Goal: Task Accomplishment & Management: Use online tool/utility

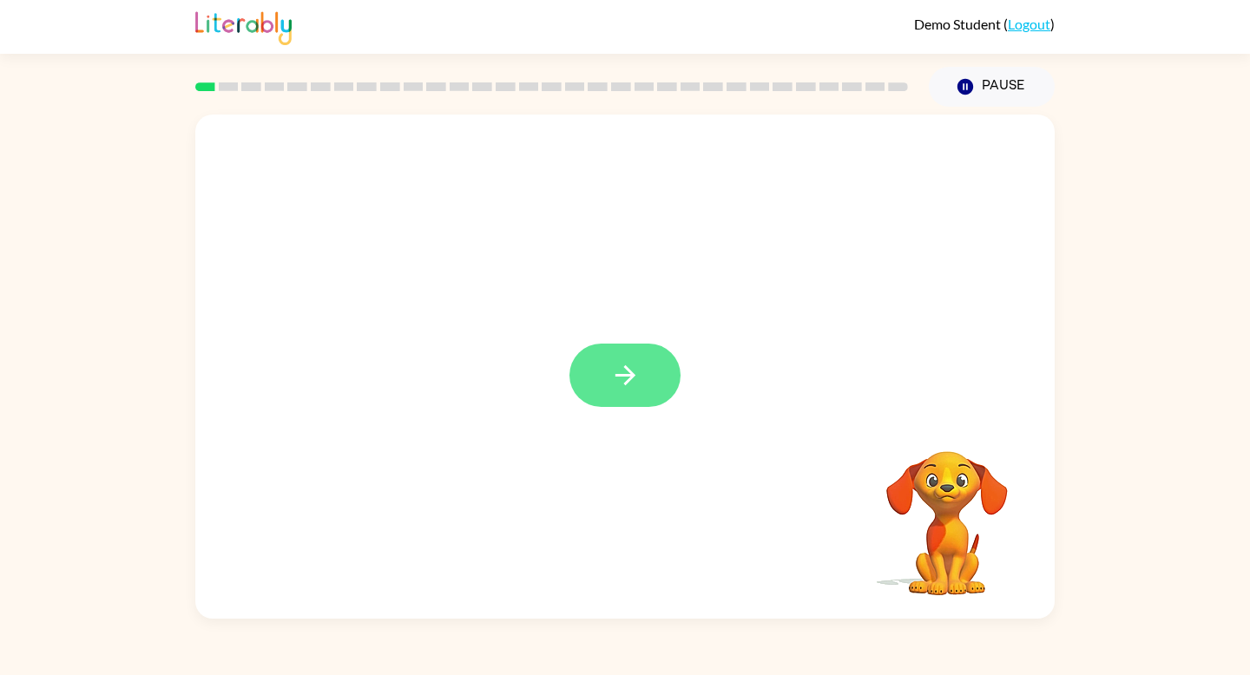
click at [595, 380] on button "button" at bounding box center [624, 375] width 111 height 63
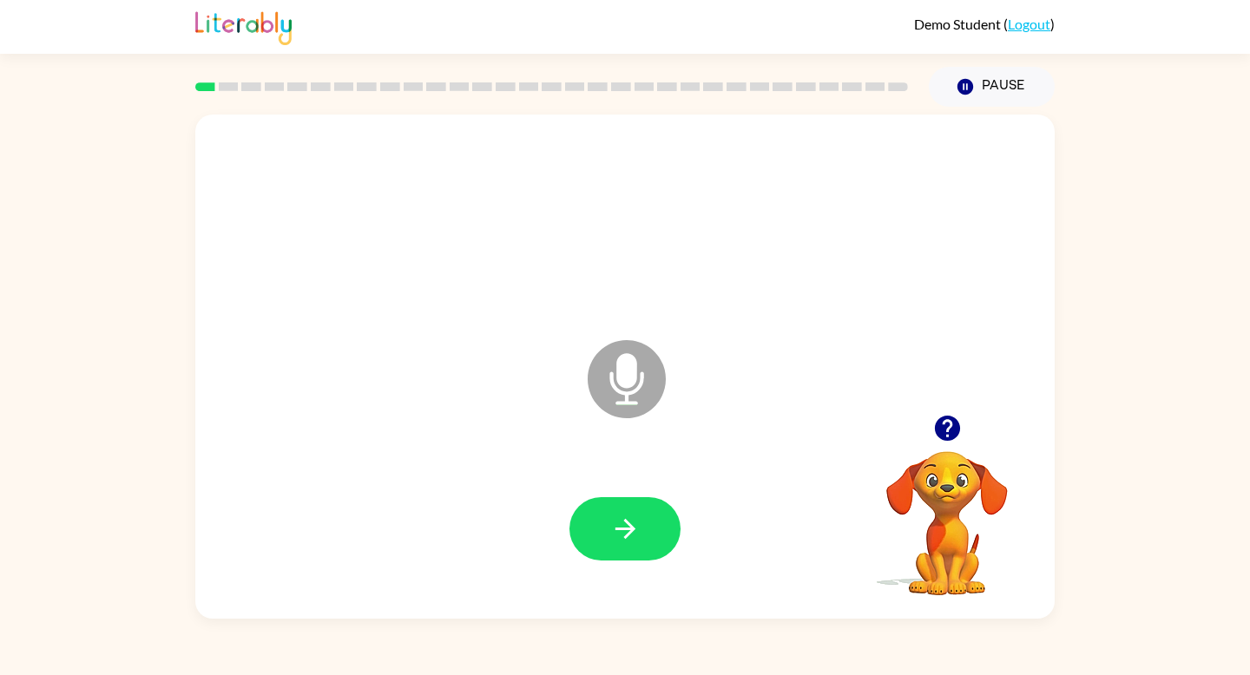
click at [643, 562] on div at bounding box center [625, 528] width 824 height 145
click at [618, 525] on icon "button" at bounding box center [625, 529] width 30 height 30
click at [967, 87] on icon "button" at bounding box center [965, 87] width 16 height 16
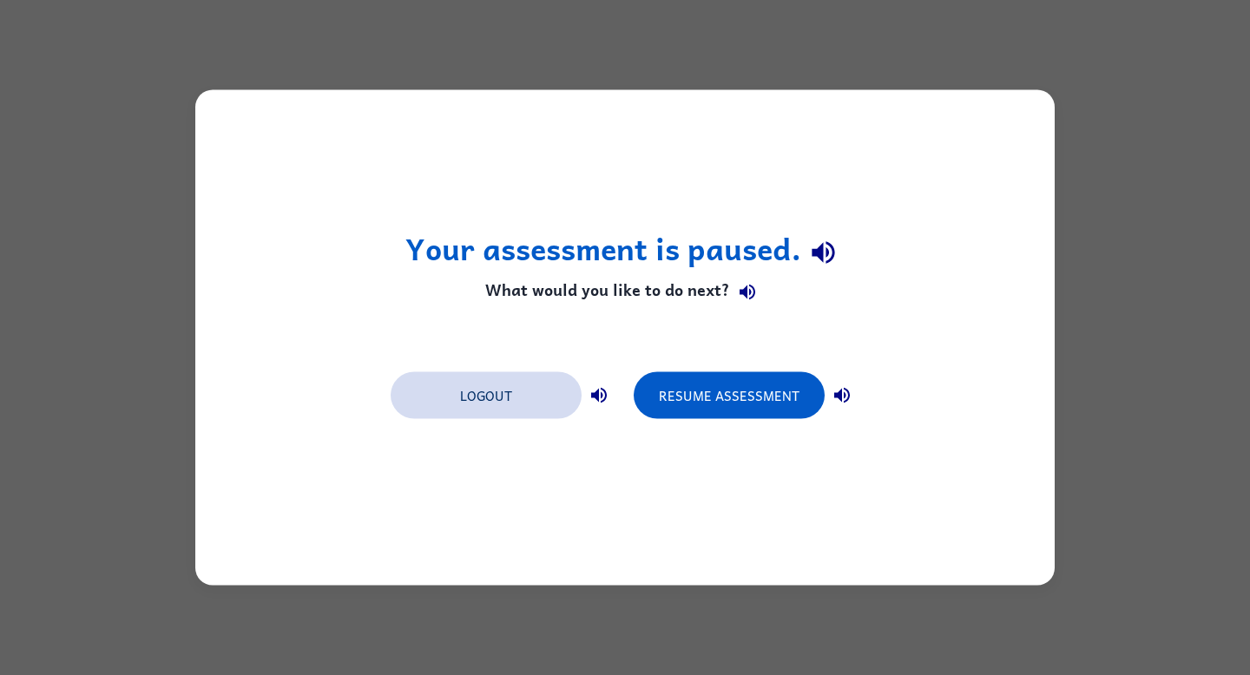
click at [472, 398] on button "Logout" at bounding box center [486, 395] width 191 height 47
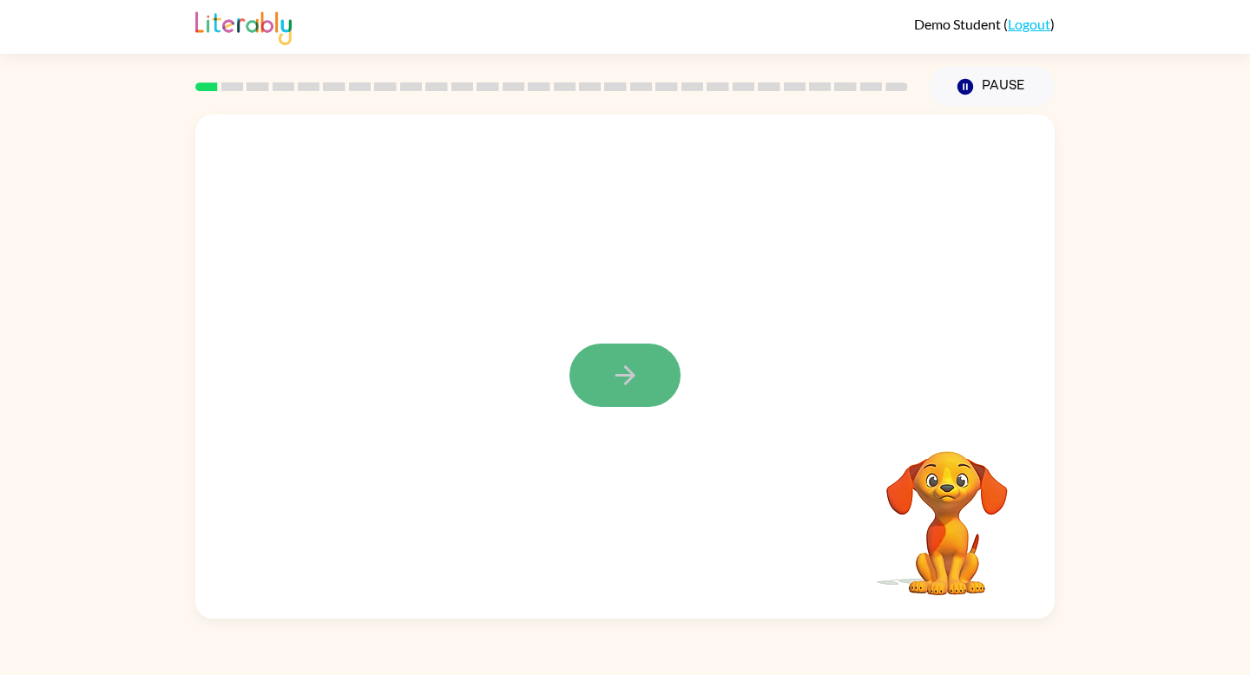
click at [610, 366] on icon "button" at bounding box center [625, 375] width 30 height 30
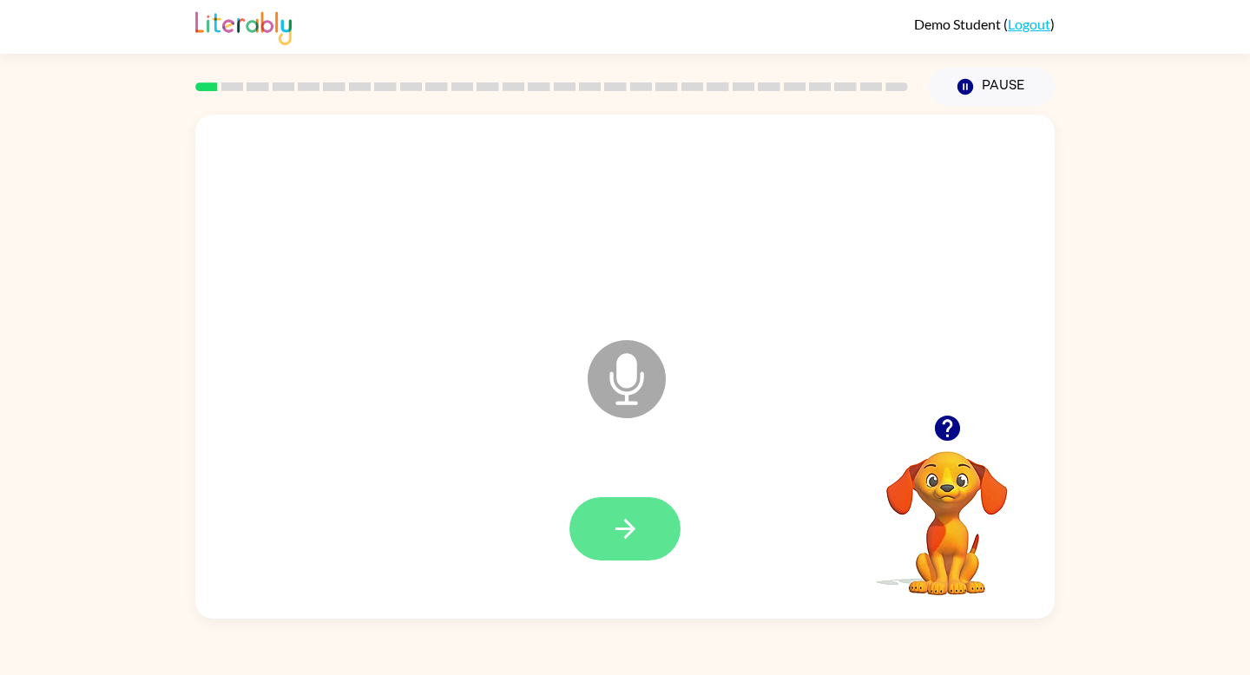
click at [633, 535] on icon "button" at bounding box center [625, 529] width 30 height 30
click at [625, 530] on icon "button" at bounding box center [624, 529] width 20 height 20
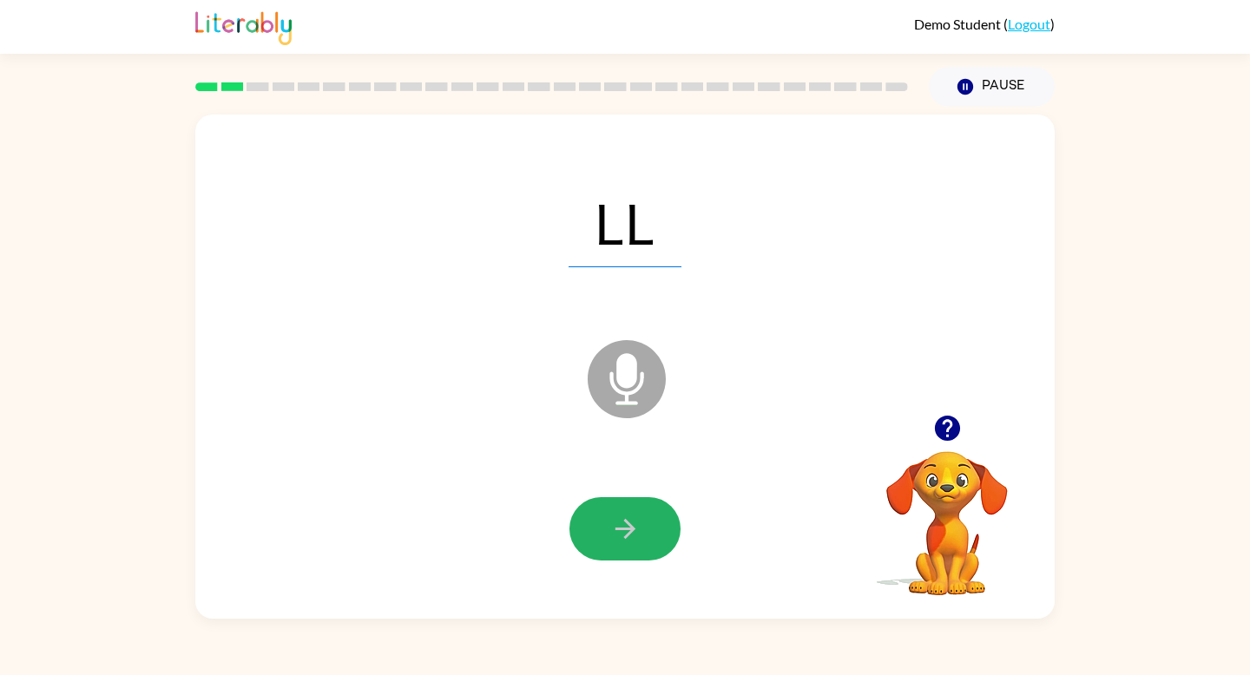
click at [625, 530] on icon "button" at bounding box center [624, 529] width 20 height 20
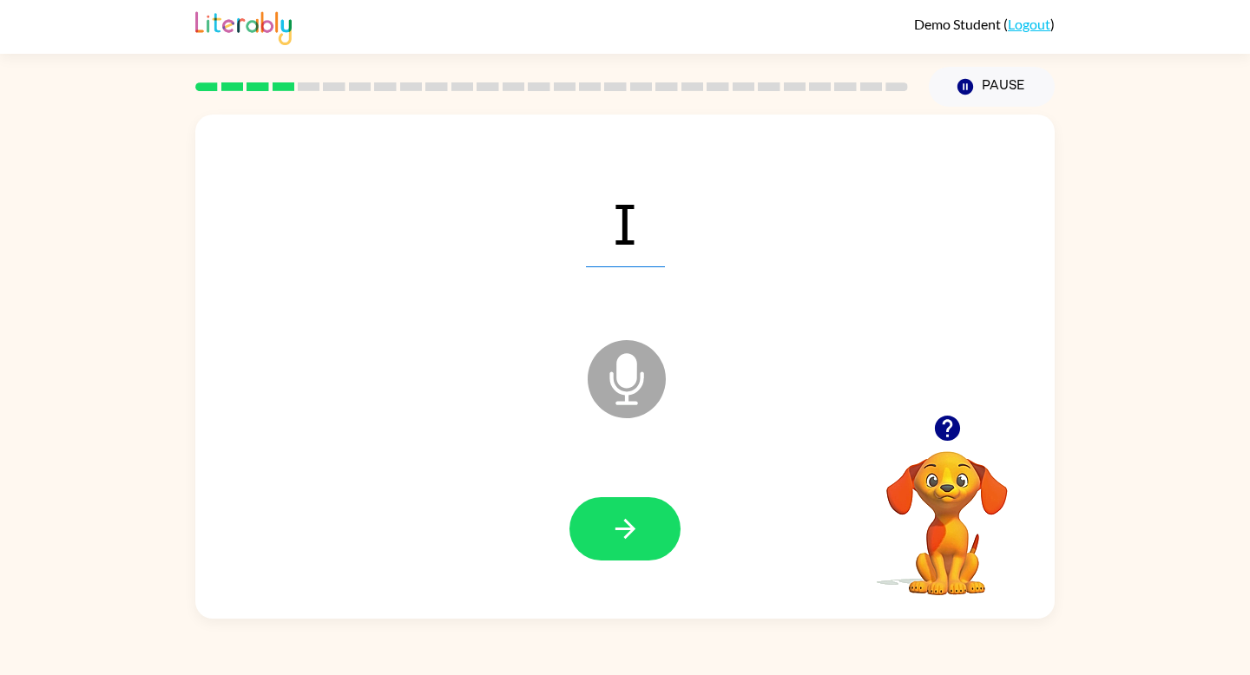
click at [625, 530] on icon "button" at bounding box center [624, 529] width 20 height 20
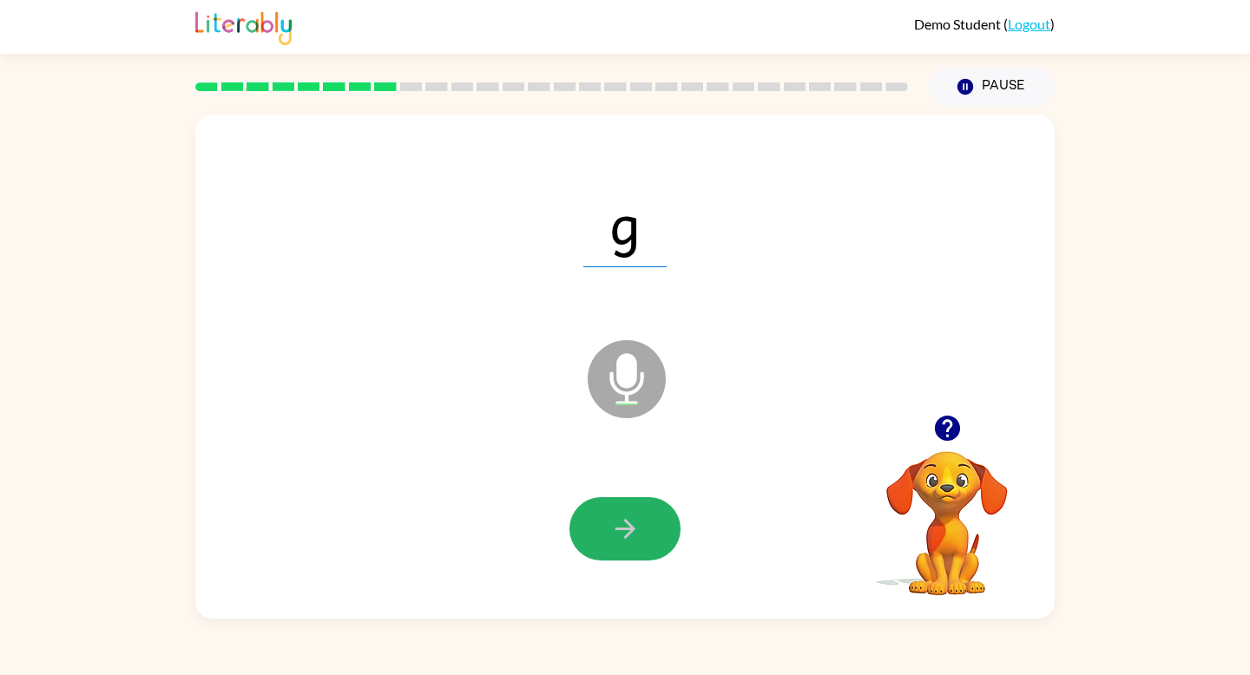
click at [625, 530] on icon "button" at bounding box center [624, 529] width 20 height 20
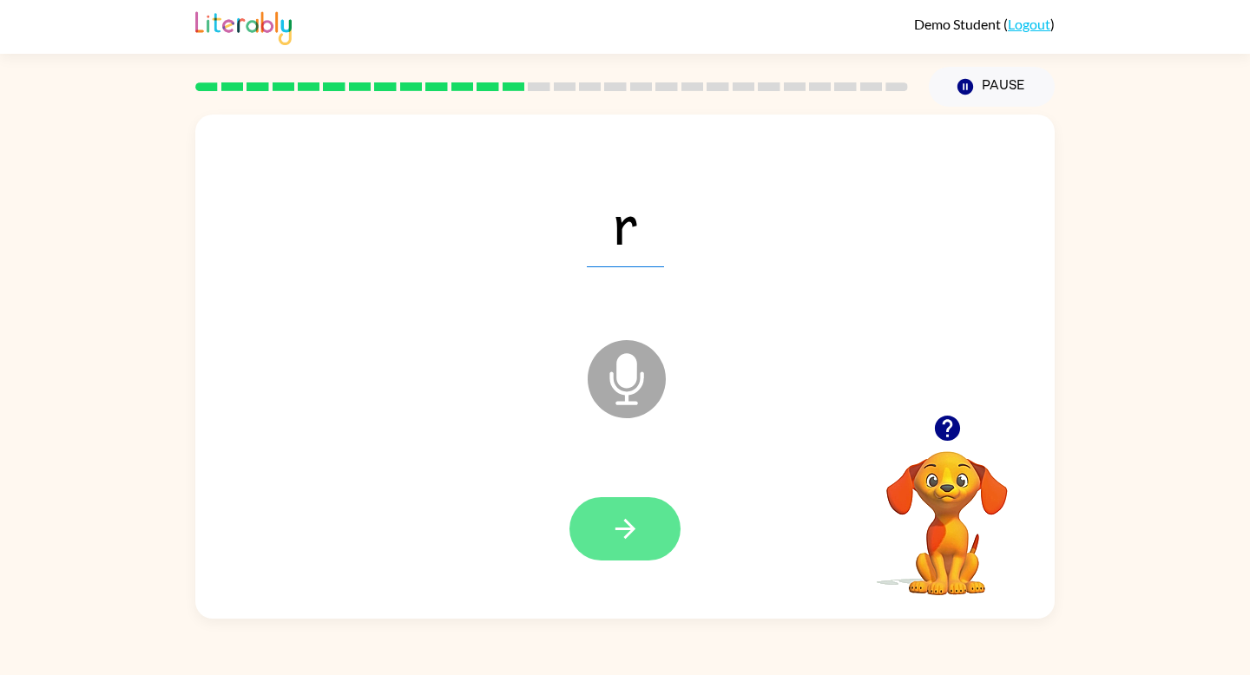
click at [612, 530] on icon "button" at bounding box center [625, 529] width 30 height 30
click at [612, 531] on icon "button" at bounding box center [625, 529] width 30 height 30
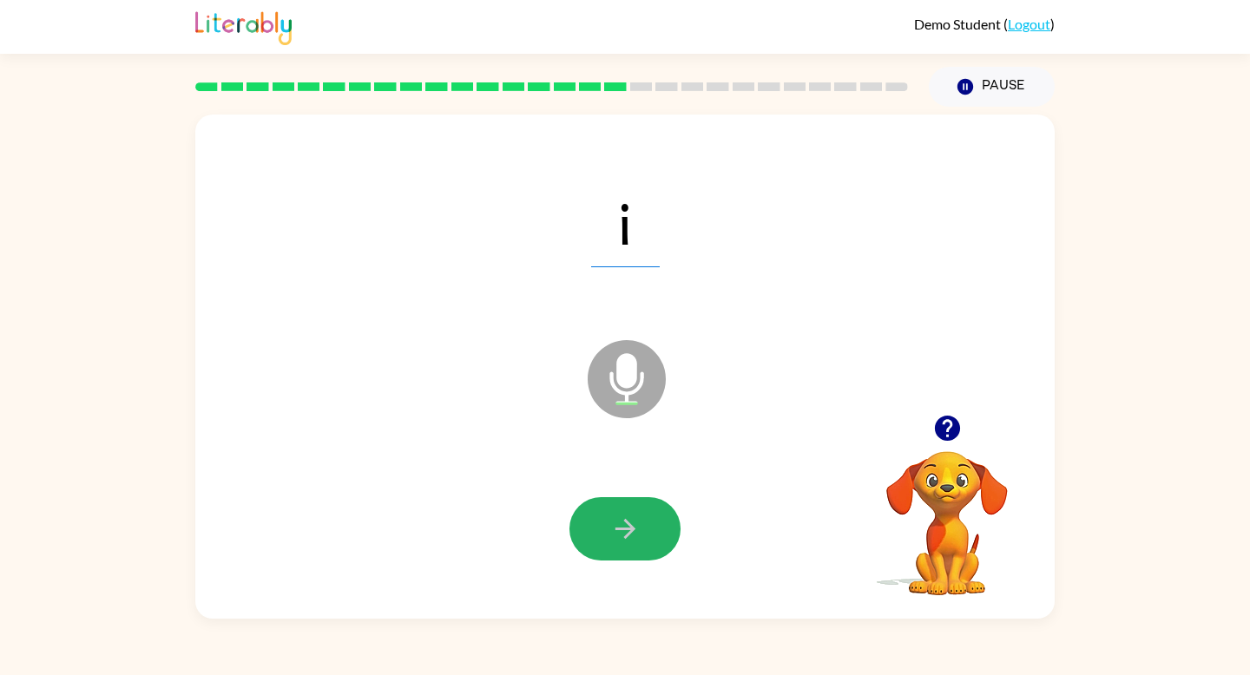
click at [612, 531] on icon "button" at bounding box center [625, 529] width 30 height 30
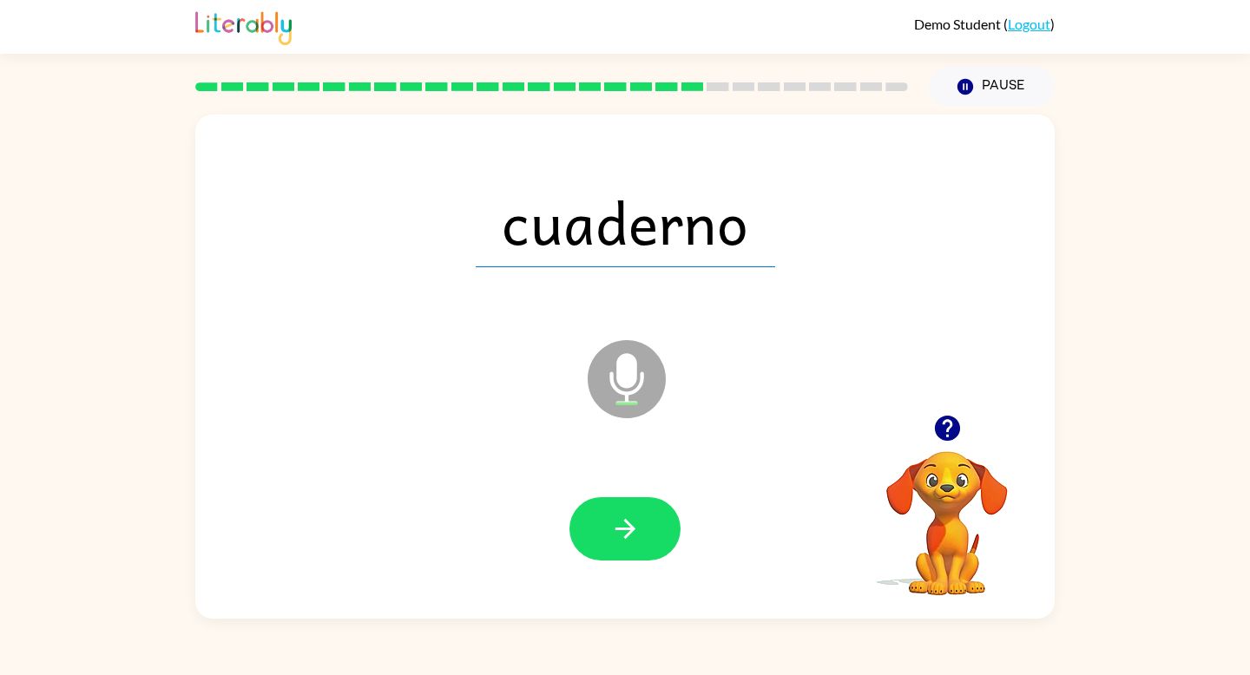
click at [626, 535] on icon "button" at bounding box center [624, 529] width 20 height 20
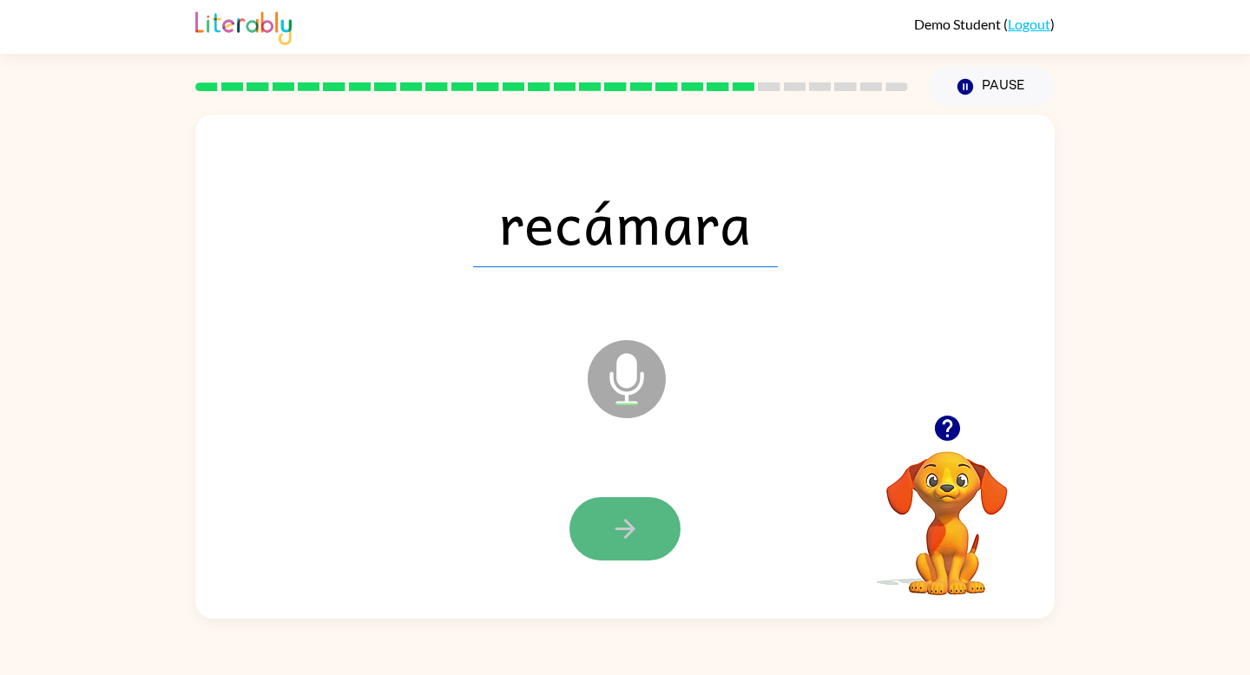
click at [626, 535] on icon "button" at bounding box center [624, 529] width 20 height 20
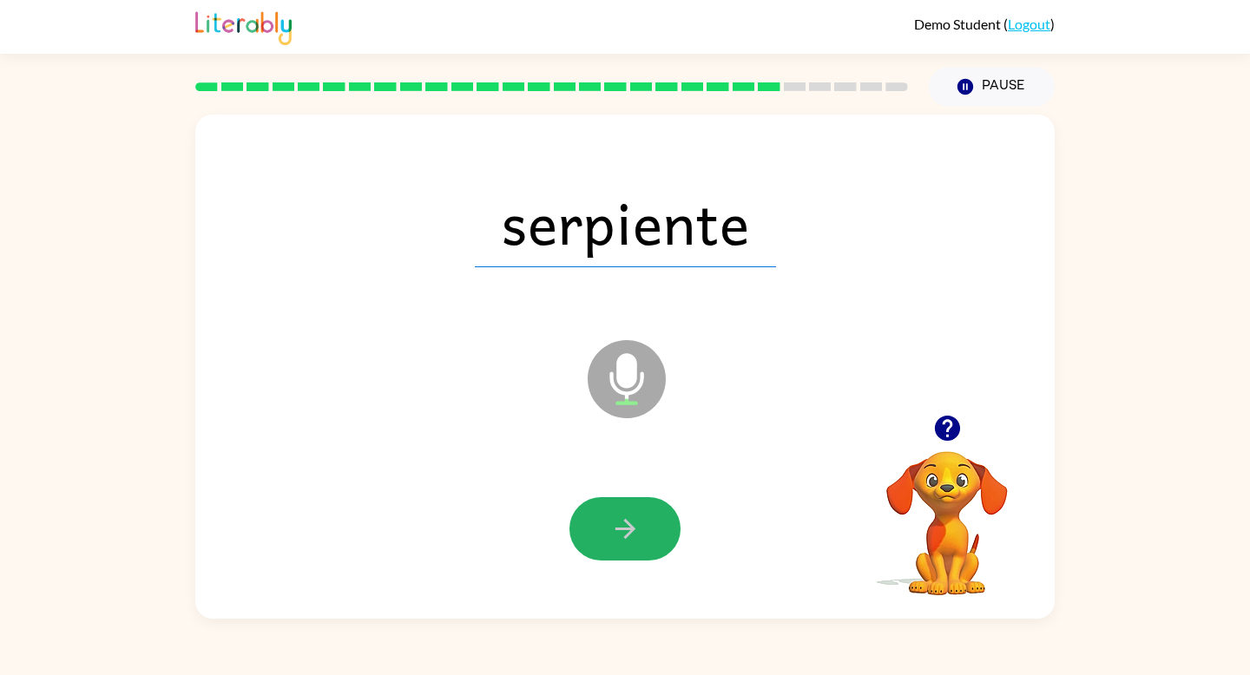
click at [626, 535] on icon "button" at bounding box center [624, 529] width 20 height 20
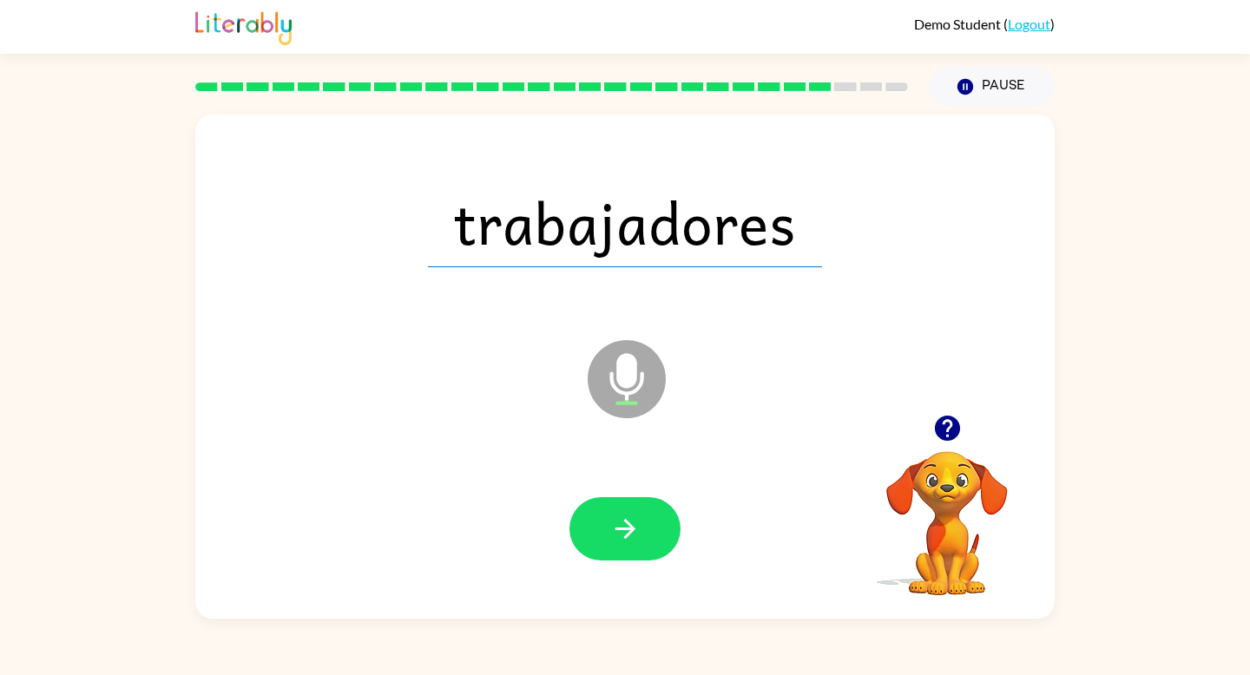
click at [626, 535] on icon "button" at bounding box center [624, 529] width 20 height 20
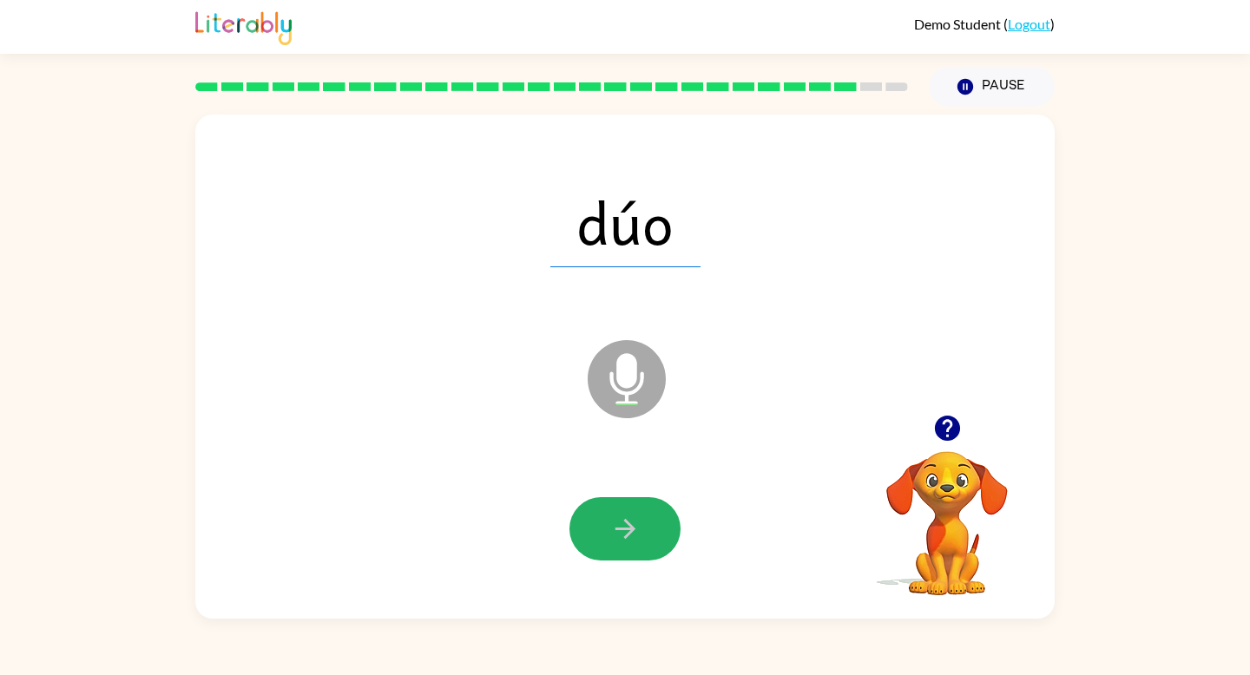
click at [626, 535] on icon "button" at bounding box center [624, 529] width 20 height 20
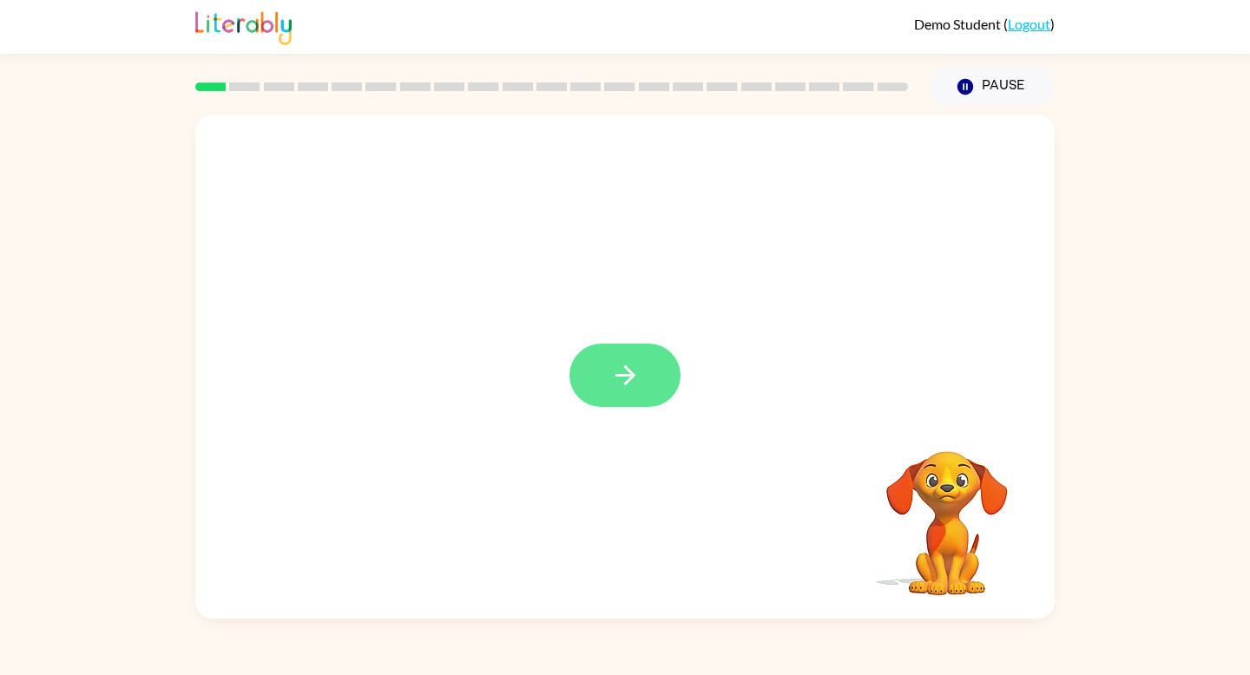
click at [620, 368] on icon "button" at bounding box center [625, 375] width 30 height 30
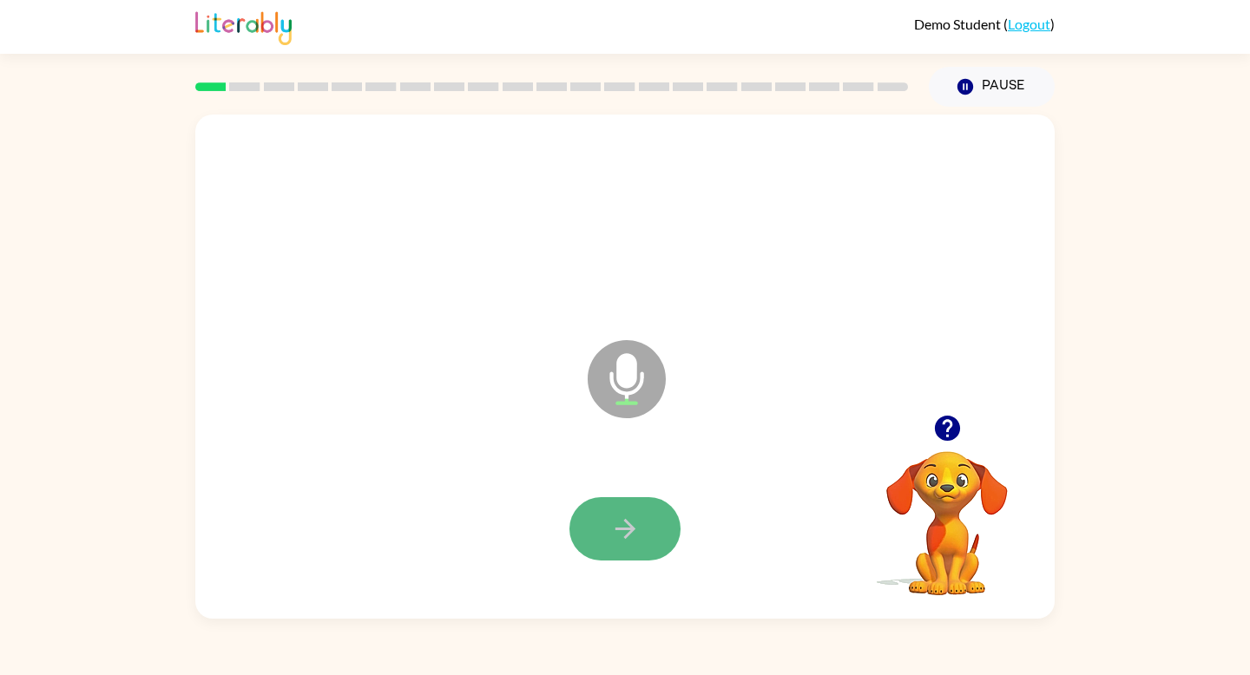
click at [627, 532] on icon "button" at bounding box center [625, 529] width 30 height 30
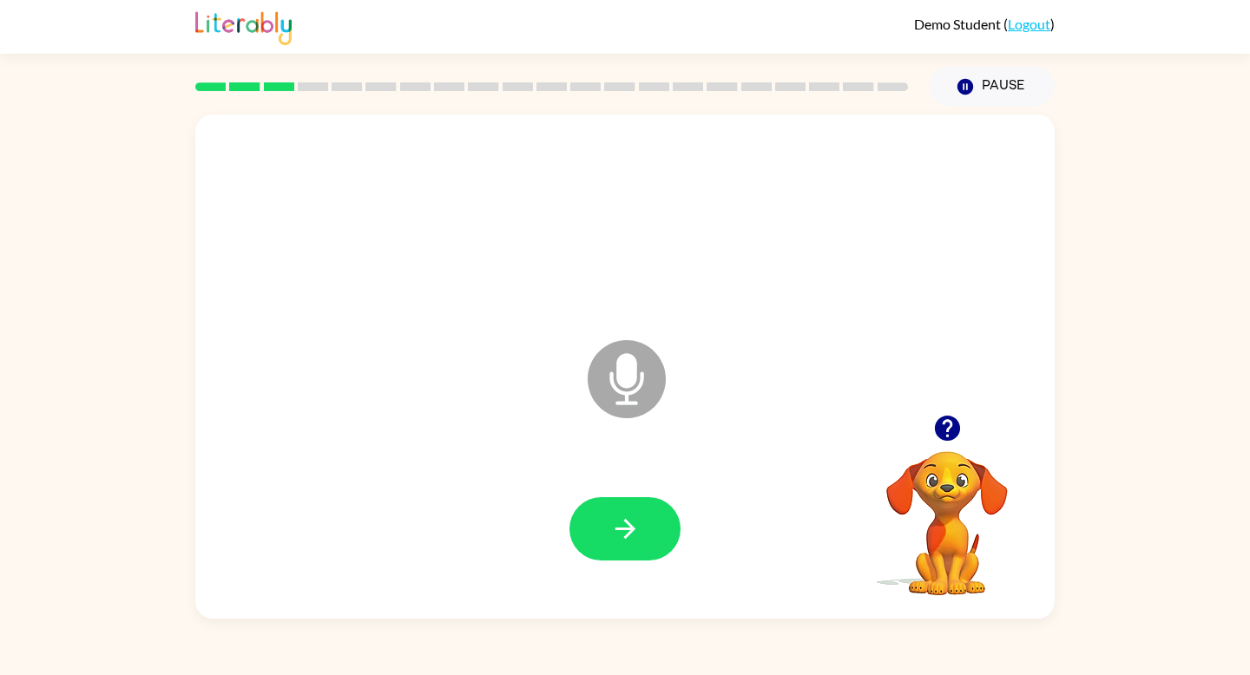
click at [627, 532] on icon "button" at bounding box center [625, 529] width 30 height 30
click at [951, 431] on icon "button" at bounding box center [946, 428] width 25 height 25
click at [610, 535] on icon "button" at bounding box center [625, 529] width 30 height 30
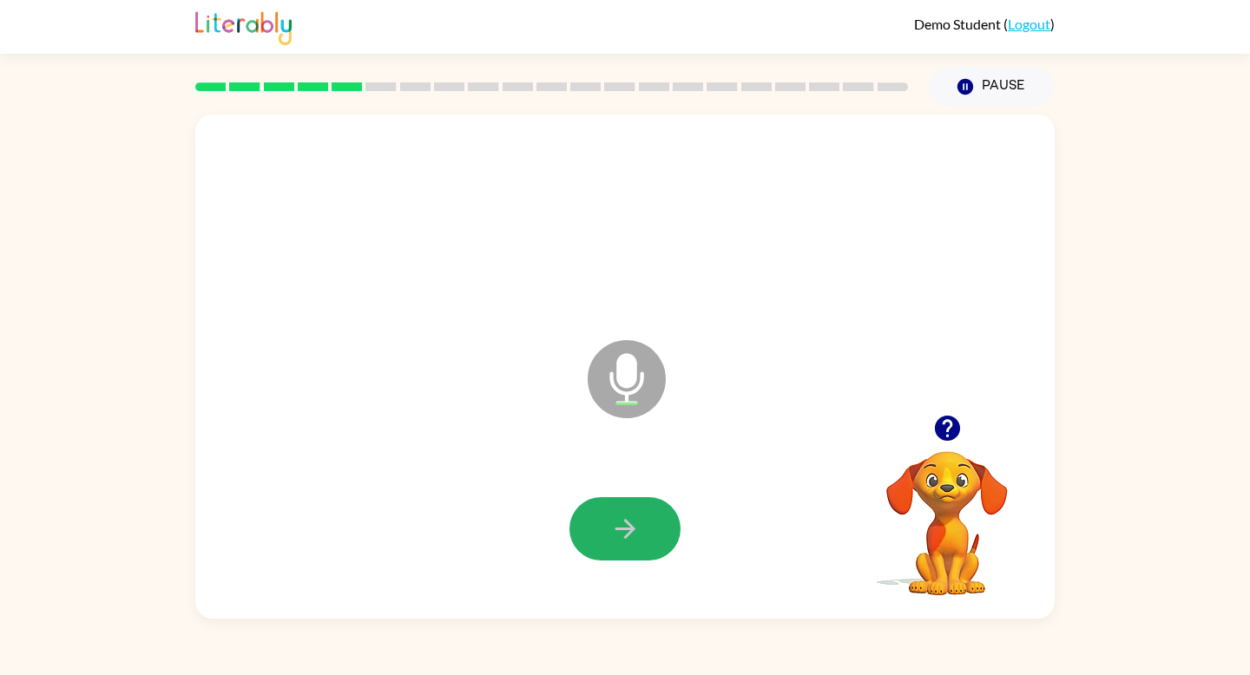
click at [610, 535] on icon "button" at bounding box center [625, 529] width 30 height 30
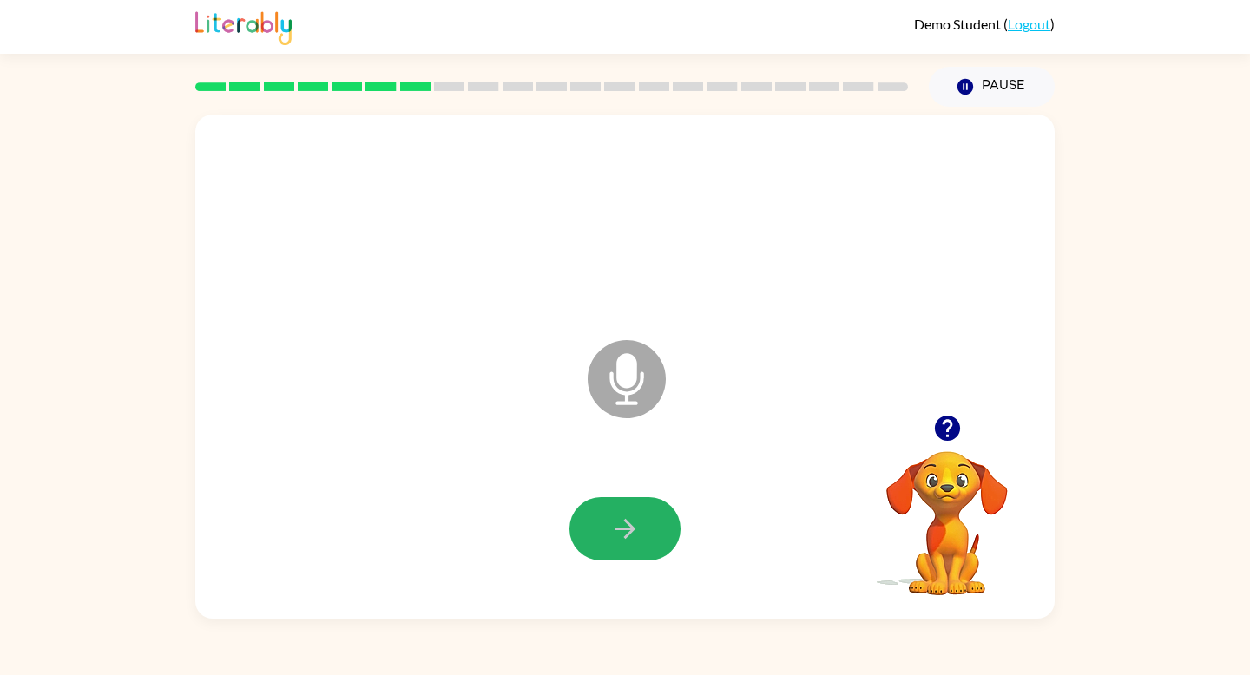
click at [610, 535] on icon "button" at bounding box center [625, 529] width 30 height 30
click at [943, 437] on icon "button" at bounding box center [946, 428] width 25 height 25
click at [613, 536] on icon "button" at bounding box center [625, 529] width 30 height 30
click at [614, 535] on icon "button" at bounding box center [625, 529] width 30 height 30
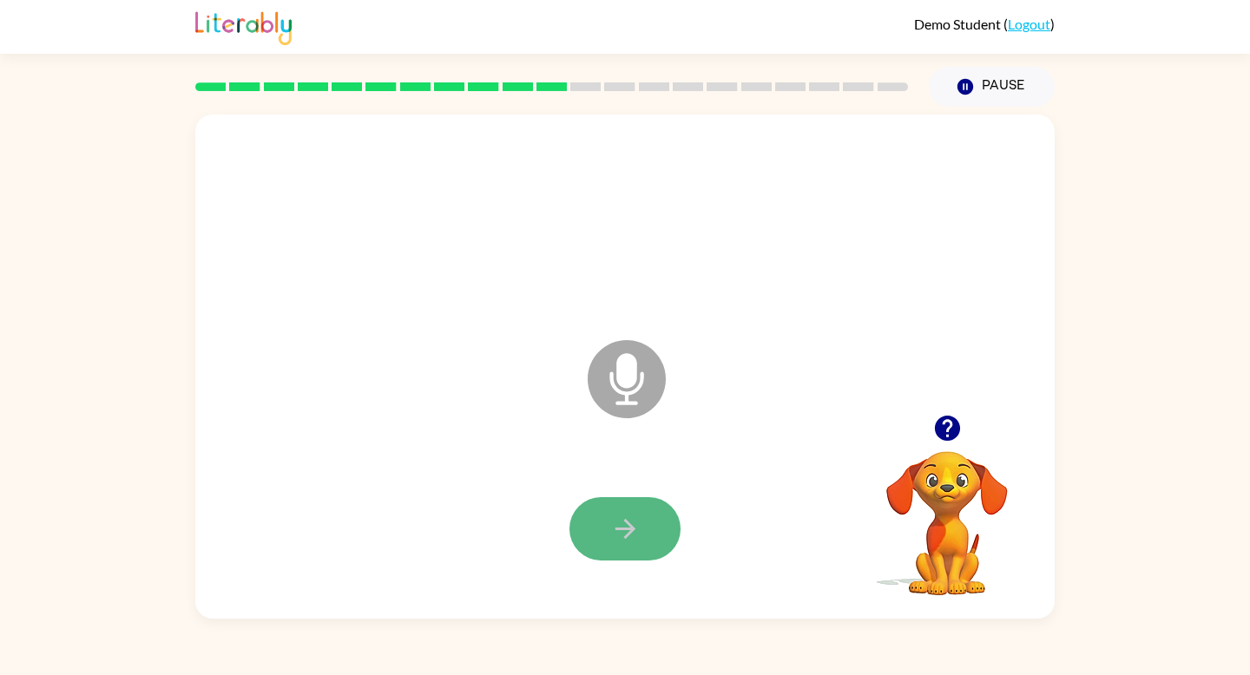
click at [622, 518] on icon "button" at bounding box center [625, 529] width 30 height 30
click at [625, 538] on icon "button" at bounding box center [624, 529] width 20 height 20
click at [625, 535] on icon "button" at bounding box center [624, 529] width 20 height 20
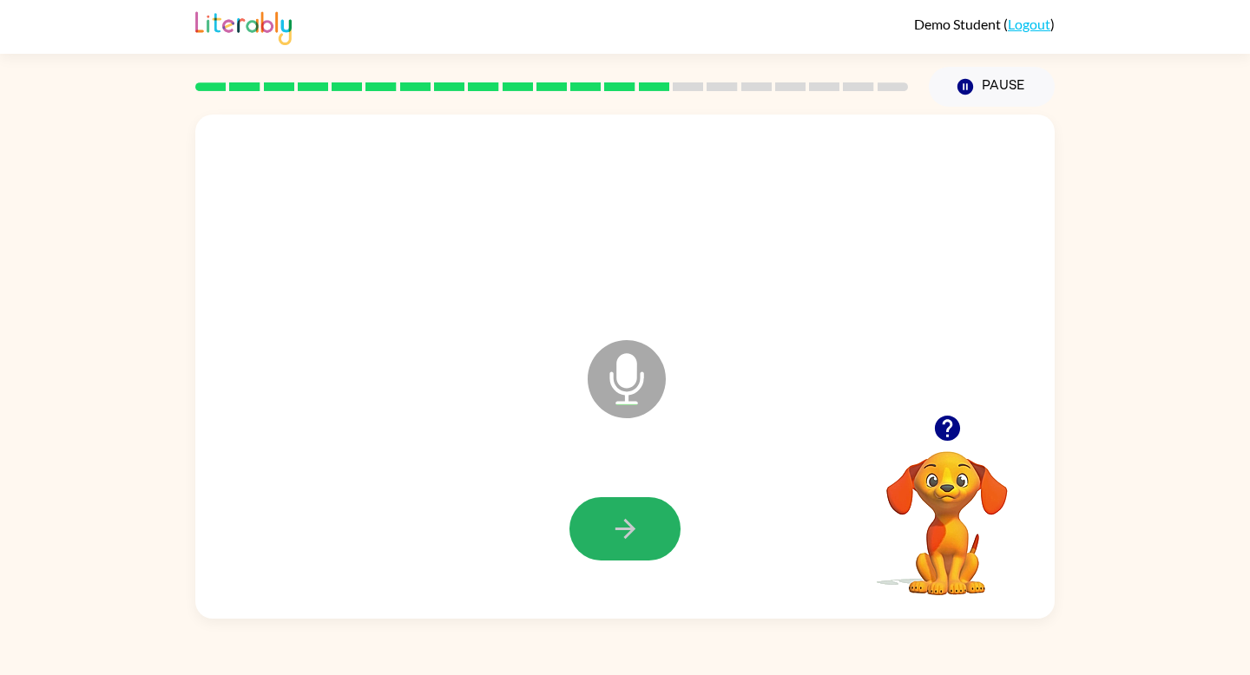
click at [625, 535] on icon "button" at bounding box center [624, 529] width 20 height 20
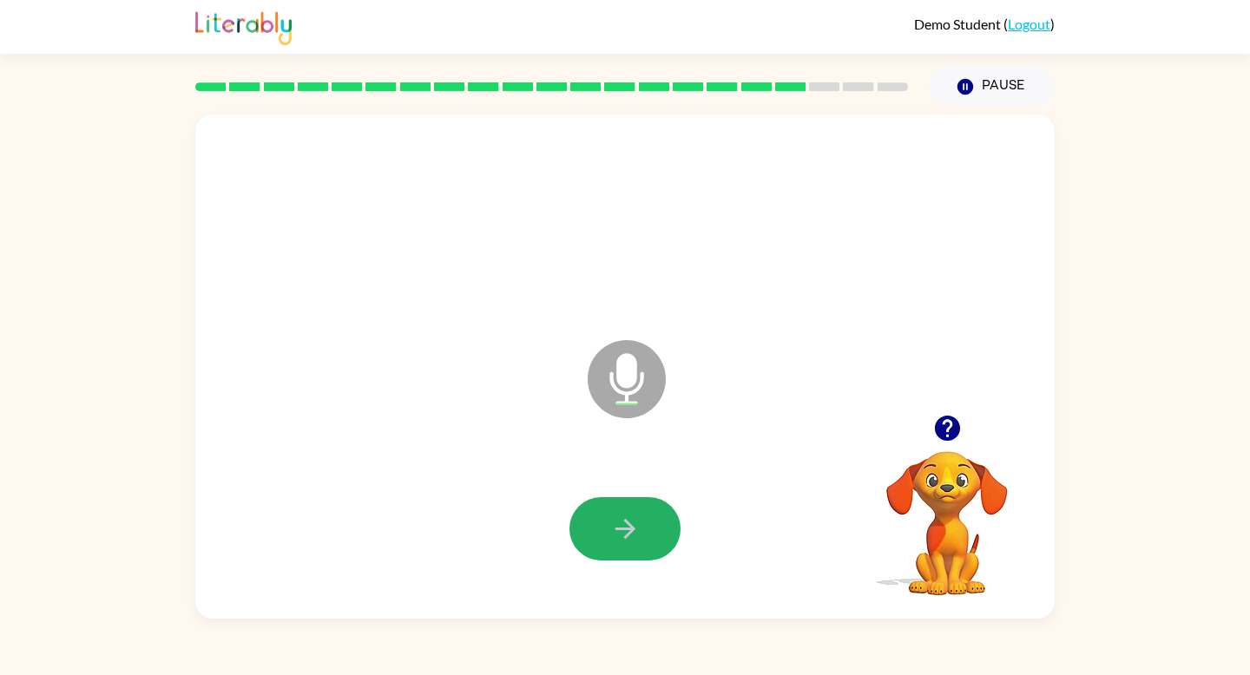
click at [625, 535] on icon "button" at bounding box center [624, 529] width 20 height 20
click at [624, 523] on icon "button" at bounding box center [625, 529] width 30 height 30
click at [624, 522] on icon "button" at bounding box center [625, 529] width 30 height 30
